Goal: Task Accomplishment & Management: Manage account settings

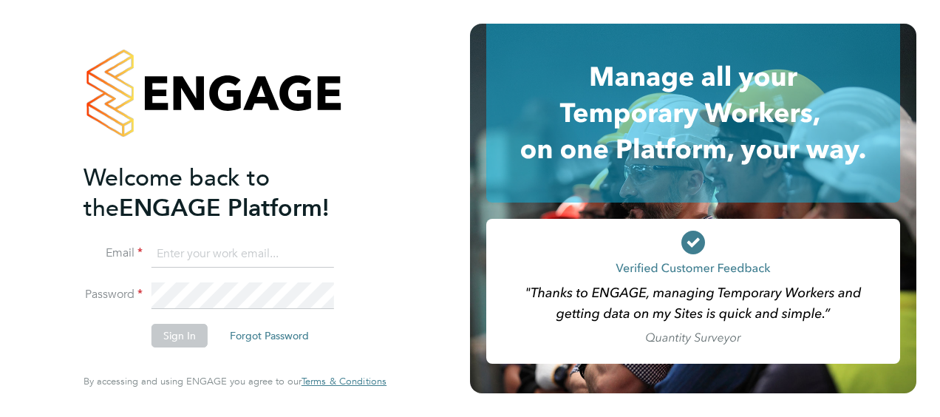
click at [208, 260] on input at bounding box center [243, 254] width 183 height 27
type input "wendy.turner@hays.com"
click at [173, 336] on button "Sign In" at bounding box center [180, 336] width 56 height 24
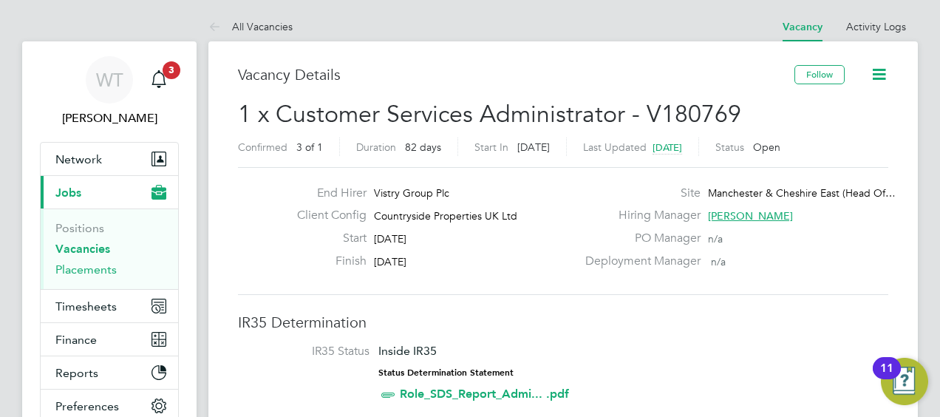
click at [71, 269] on link "Placements" at bounding box center [85, 269] width 61 height 14
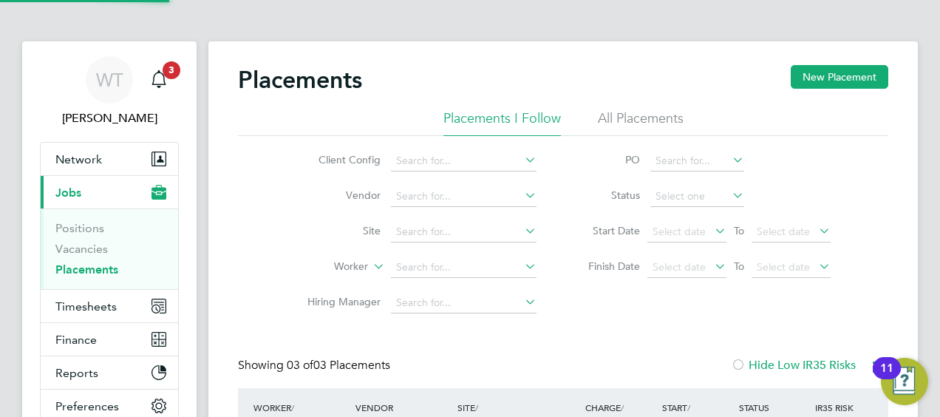
scroll to position [7, 7]
click at [927, 103] on div "WT [PERSON_NAME] Notifications 3 Applications: Network Team Members Businesses …" at bounding box center [470, 375] width 940 height 750
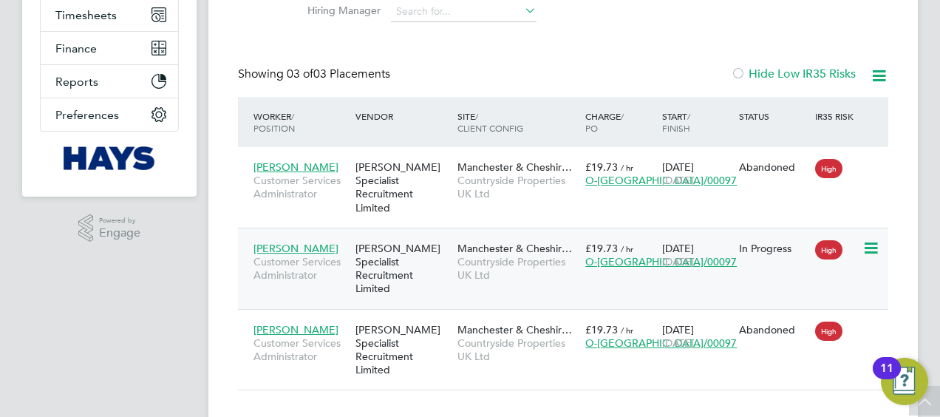
click at [433, 242] on div "[PERSON_NAME] Specialist Recruitment Limited" at bounding box center [403, 268] width 102 height 69
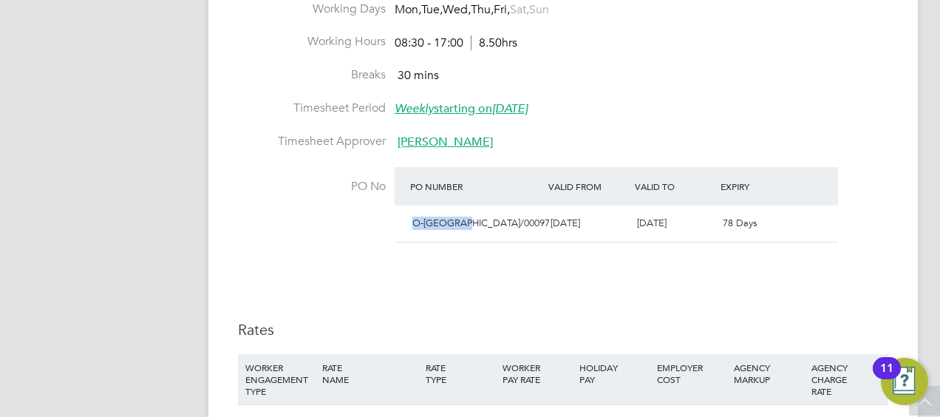
drag, startPoint x: 467, startPoint y: 217, endPoint x: 410, endPoint y: 225, distance: 57.4
click at [410, 225] on div "O-[GEOGRAPHIC_DATA]/00097" at bounding box center [476, 223] width 138 height 24
copy span "O-[GEOGRAPHIC_DATA]/00097"
